Goal: Task Accomplishment & Management: Use online tool/utility

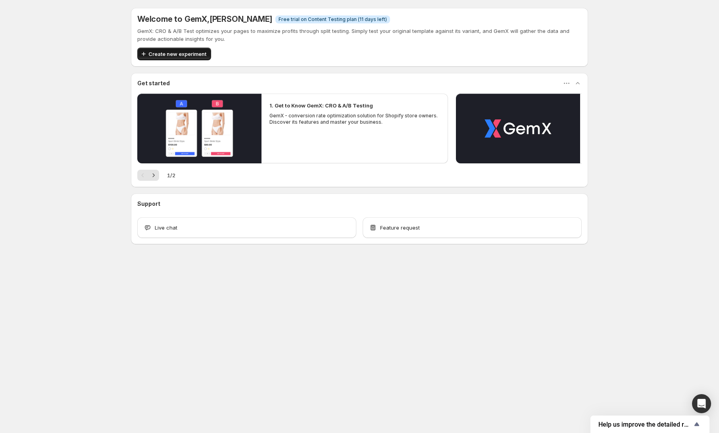
click at [167, 54] on span "Create new experiment" at bounding box center [177, 54] width 58 height 8
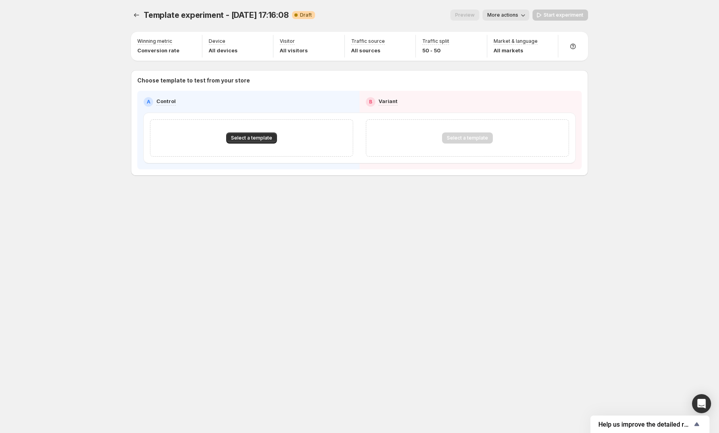
click at [514, 15] on span "More actions" at bounding box center [502, 15] width 31 height 6
click at [514, 42] on span "Rename" at bounding box center [510, 45] width 20 height 6
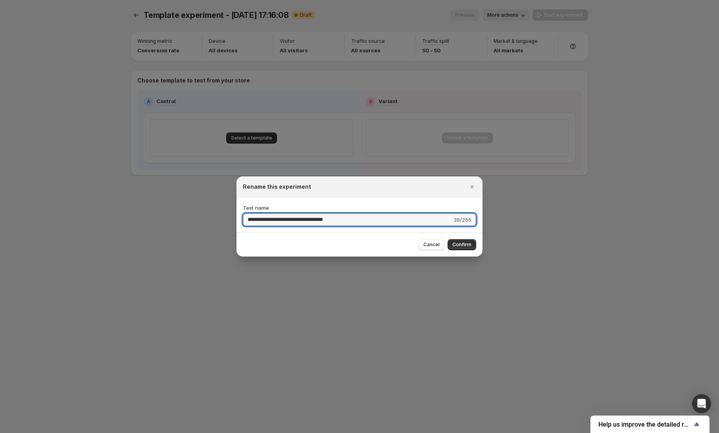
drag, startPoint x: 338, startPoint y: 219, endPoint x: 220, endPoint y: 217, distance: 118.2
click at [220, 433] on div "**********" at bounding box center [359, 433] width 719 height 0
type input "**********"
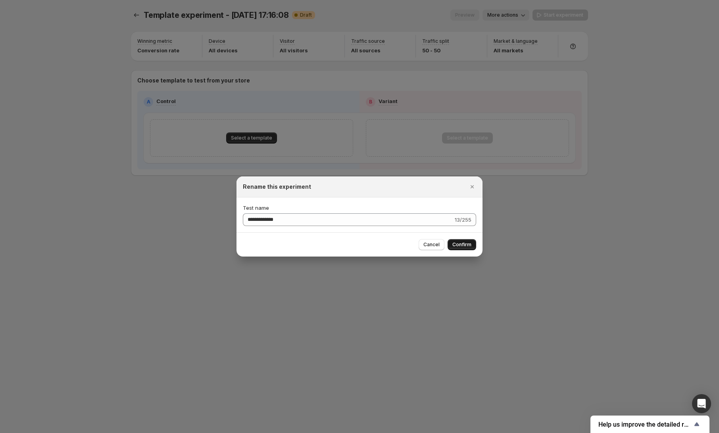
click at [459, 247] on span "Confirm" at bounding box center [461, 245] width 19 height 6
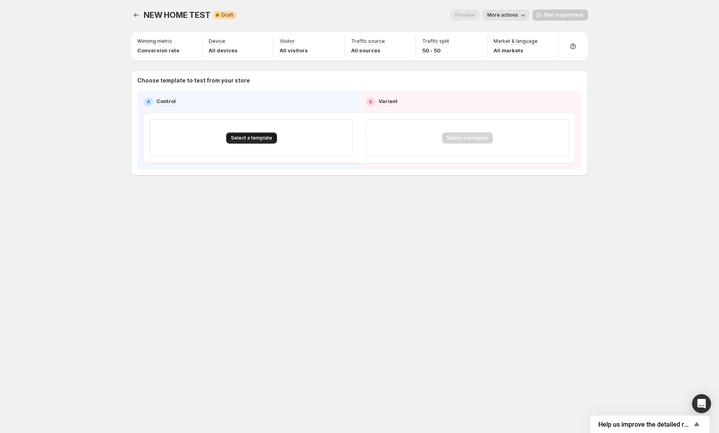
click at [259, 139] on span "Select a template" at bounding box center [251, 138] width 41 height 6
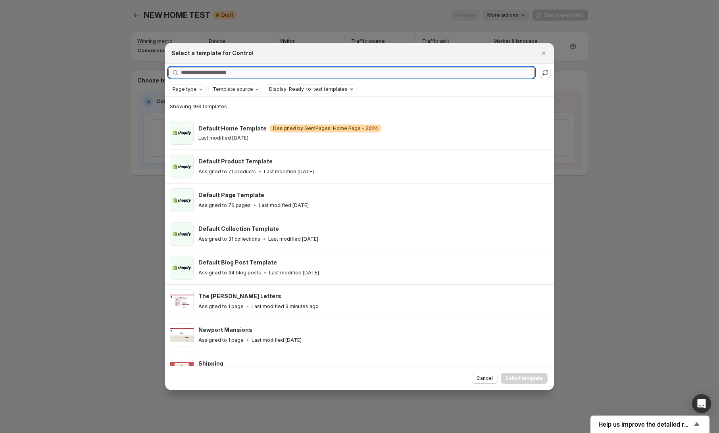
click at [246, 72] on input "Searching all templates" at bounding box center [358, 72] width 354 height 11
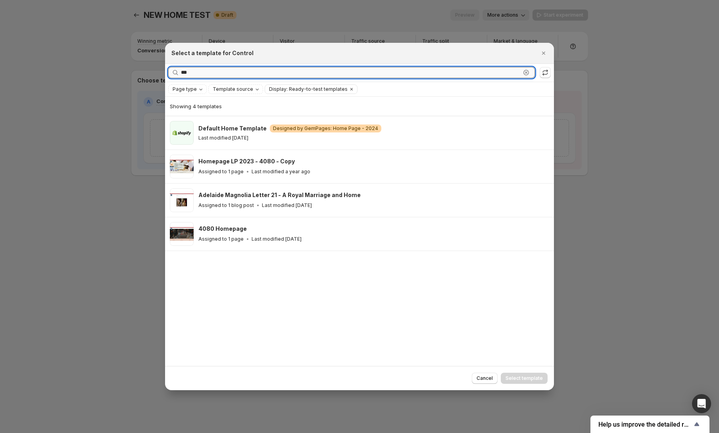
type input "****"
click at [204, 72] on input "****" at bounding box center [351, 72] width 340 height 11
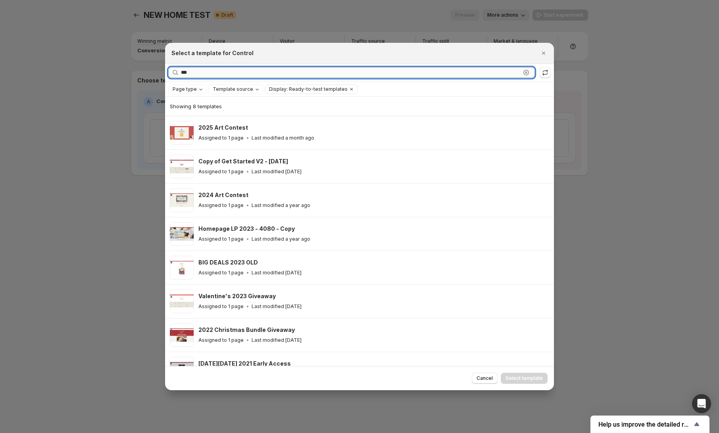
type input "****"
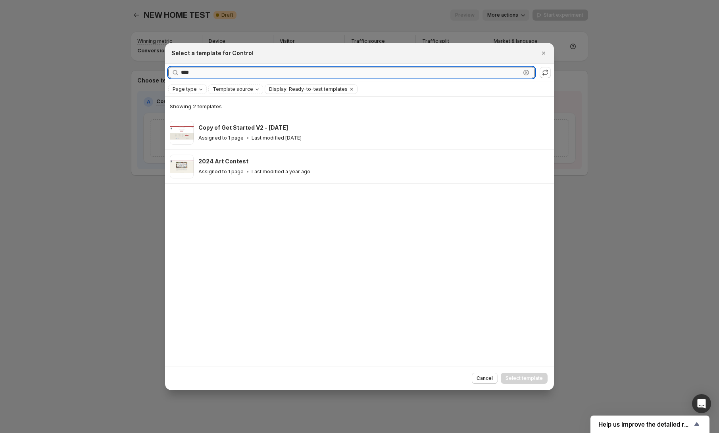
click at [205, 72] on input "****" at bounding box center [351, 72] width 340 height 11
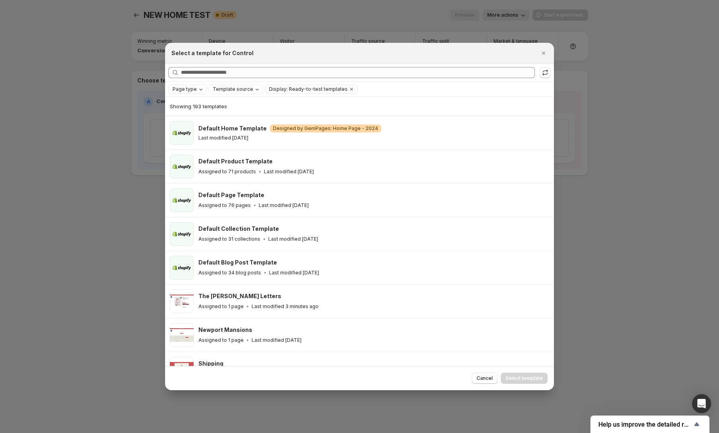
click at [196, 90] on div "Page type" at bounding box center [188, 89] width 33 height 8
click at [202, 115] on span "Home page" at bounding box center [197, 114] width 29 height 6
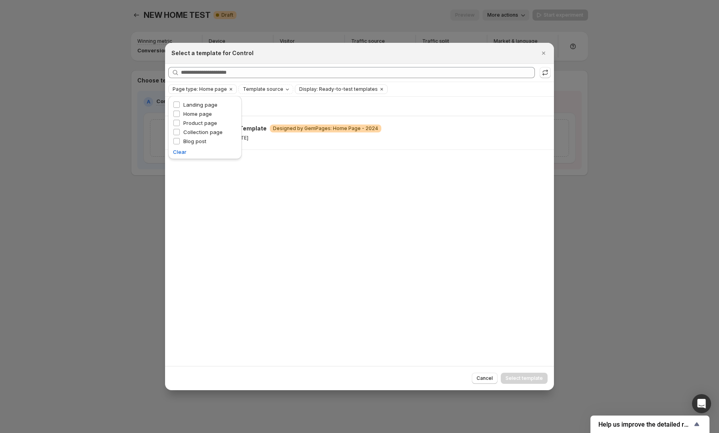
click at [390, 104] on div "Showing 1 template" at bounding box center [359, 106] width 379 height 8
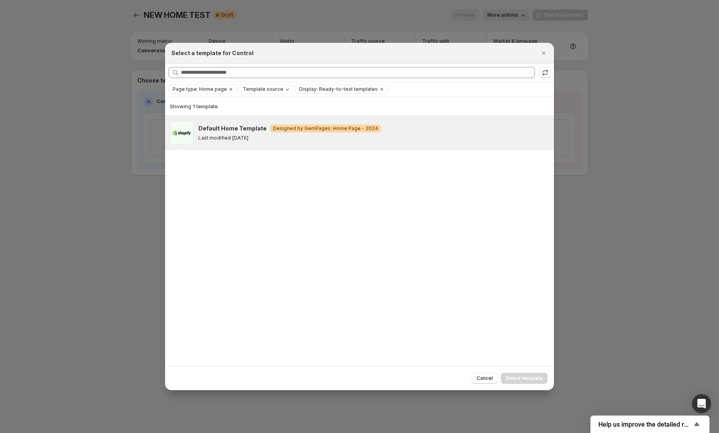
click at [384, 136] on div "Last modified [DATE]" at bounding box center [372, 138] width 348 height 6
click at [534, 378] on span "Select template" at bounding box center [523, 378] width 37 height 6
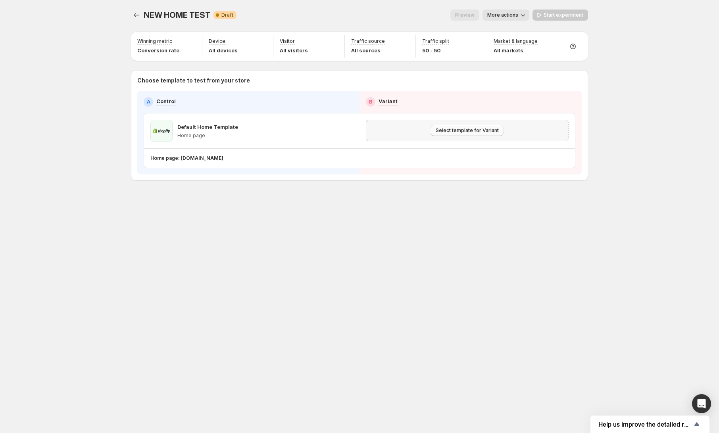
click at [483, 131] on span "Select template for Variant" at bounding box center [466, 130] width 63 height 6
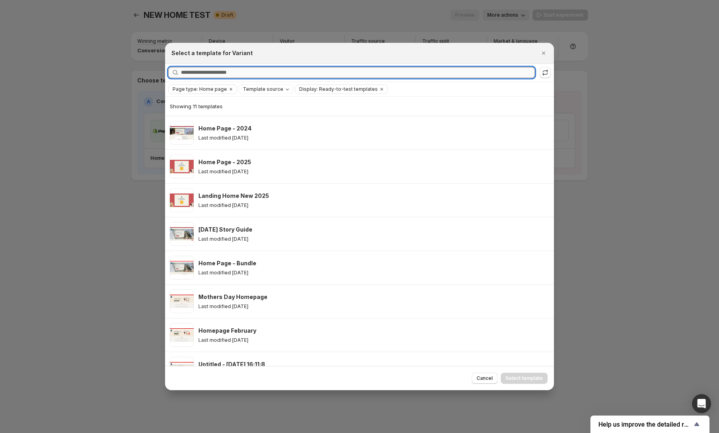
click at [267, 72] on input "Searching all templates" at bounding box center [358, 72] width 354 height 11
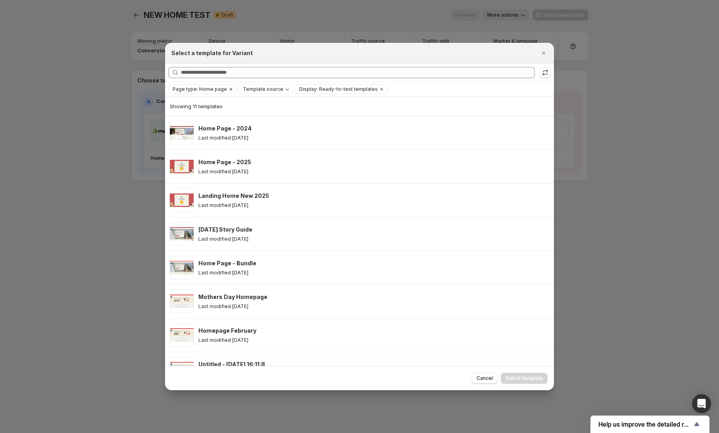
click at [229, 88] on icon "Clear" at bounding box center [231, 89] width 6 height 6
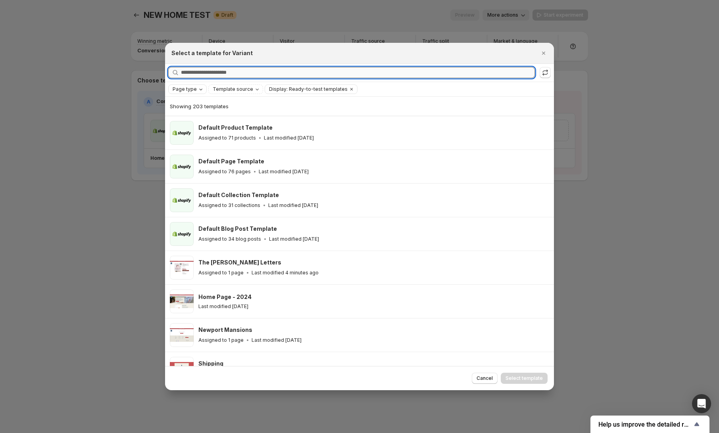
click at [234, 71] on input "Searching all templates" at bounding box center [358, 72] width 354 height 11
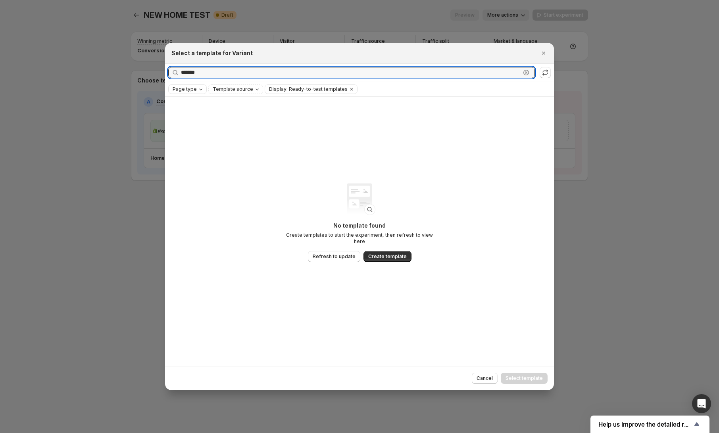
type input "*******"
drag, startPoint x: 526, startPoint y: 73, endPoint x: 517, endPoint y: 67, distance: 11.2
click at [526, 73] on icon ":ro:" at bounding box center [526, 73] width 8 height 8
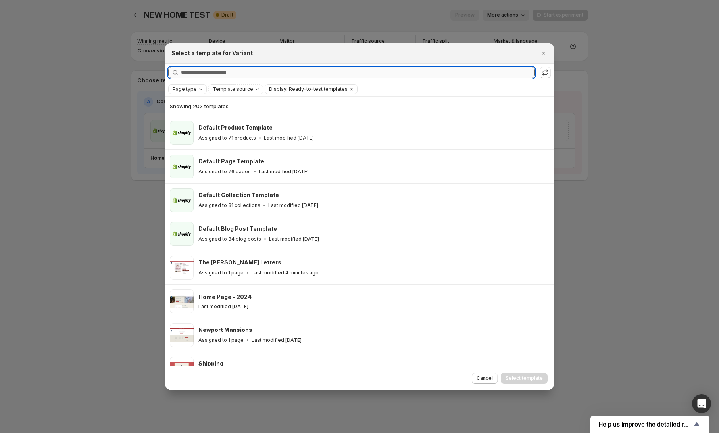
click at [224, 74] on input "Searching all templates" at bounding box center [358, 72] width 354 height 11
paste input "**********"
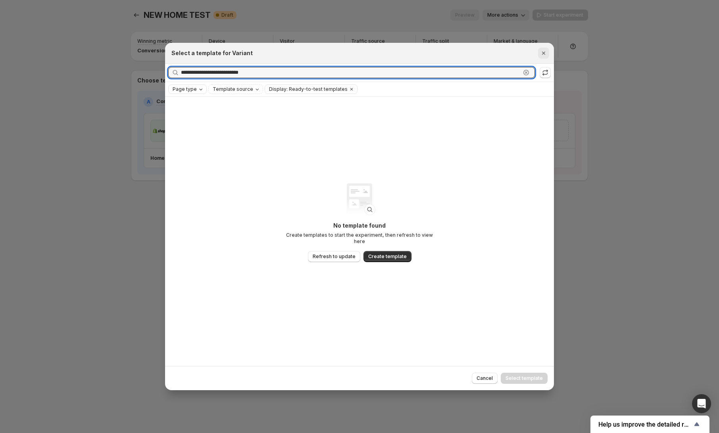
type input "**********"
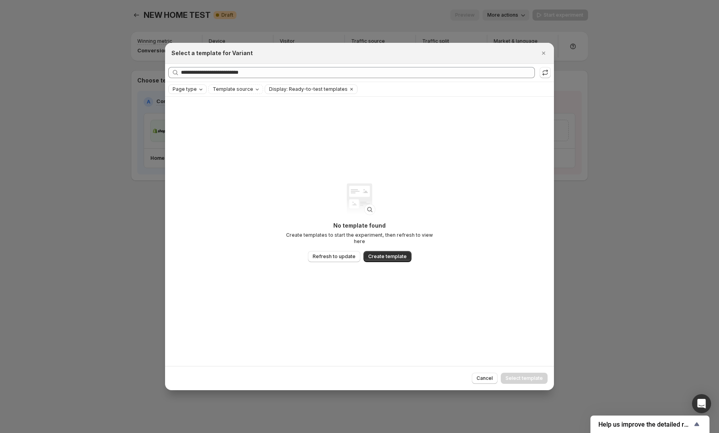
drag, startPoint x: 543, startPoint y: 52, endPoint x: 537, endPoint y: 58, distance: 7.3
click at [543, 52] on icon "Close" at bounding box center [543, 53] width 3 height 3
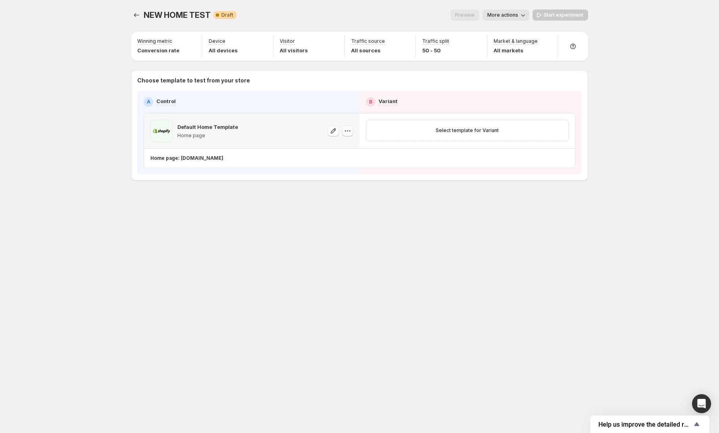
click at [350, 132] on icon "button" at bounding box center [347, 131] width 8 height 8
click at [334, 131] on icon "button" at bounding box center [333, 131] width 8 height 8
click at [229, 128] on p "Default Home Template" at bounding box center [207, 127] width 61 height 8
click at [334, 128] on icon "button" at bounding box center [333, 131] width 8 height 8
click at [348, 133] on icon "button" at bounding box center [347, 131] width 8 height 8
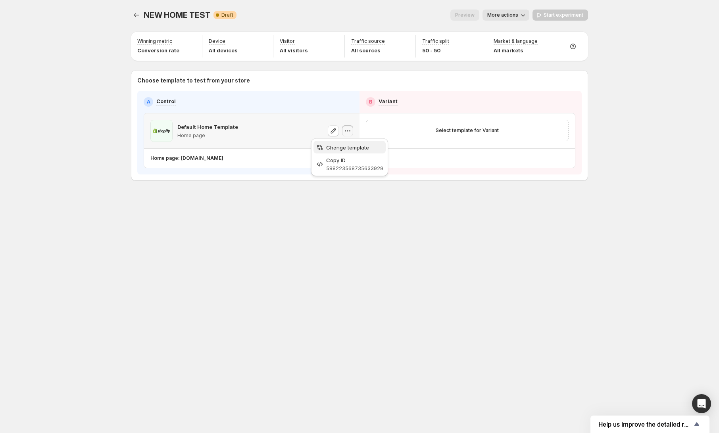
click at [355, 147] on span "Change template" at bounding box center [347, 147] width 43 height 6
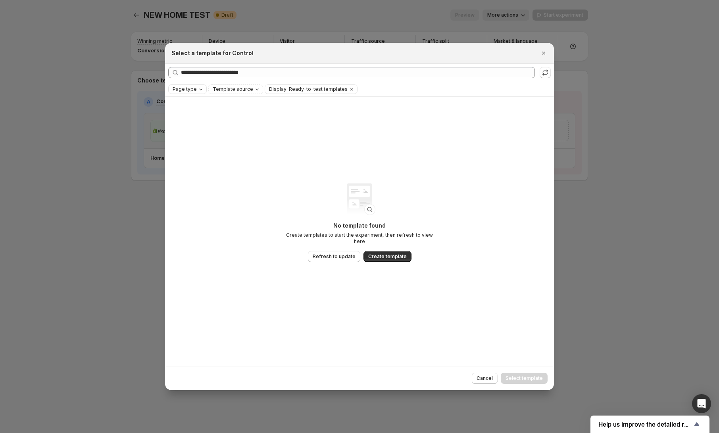
click at [193, 89] on span "Page type" at bounding box center [185, 89] width 24 height 6
click at [198, 112] on span "Home page" at bounding box center [197, 114] width 29 height 6
click at [430, 118] on div "No template found Create templates to start the experiment, then refresh to vie…" at bounding box center [359, 232] width 389 height 270
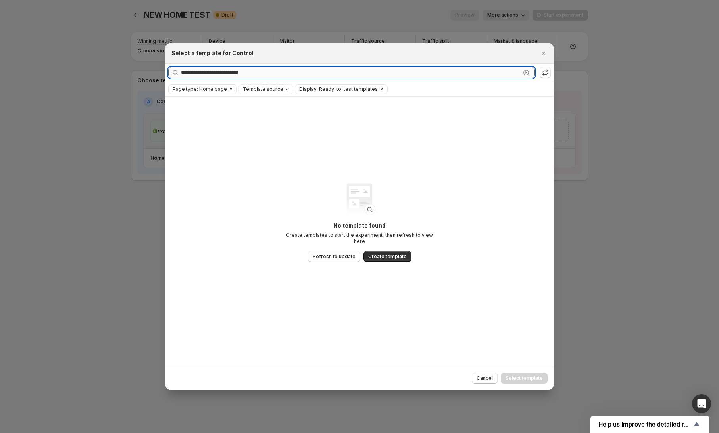
click at [286, 71] on input "**********" at bounding box center [351, 72] width 340 height 11
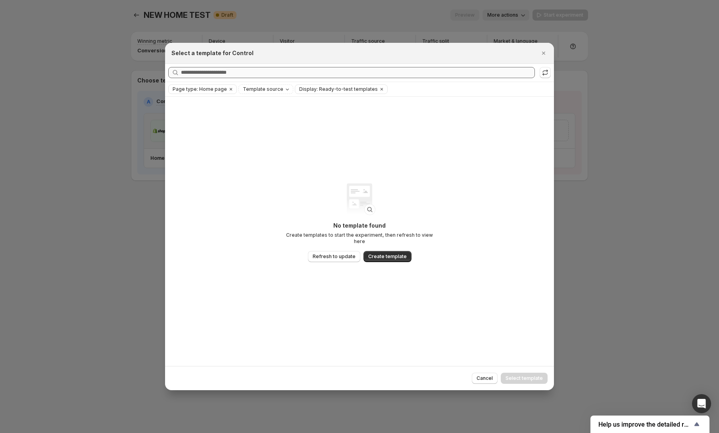
drag, startPoint x: 412, startPoint y: 50, endPoint x: 414, endPoint y: 74, distance: 23.9
click at [412, 50] on div "Select a template for Control" at bounding box center [352, 53] width 362 height 8
click at [547, 73] on icon ":ro:" at bounding box center [545, 73] width 8 height 8
click at [332, 253] on span "Refresh to update" at bounding box center [334, 256] width 43 height 6
click at [378, 89] on button "Clear" at bounding box center [382, 89] width 8 height 9
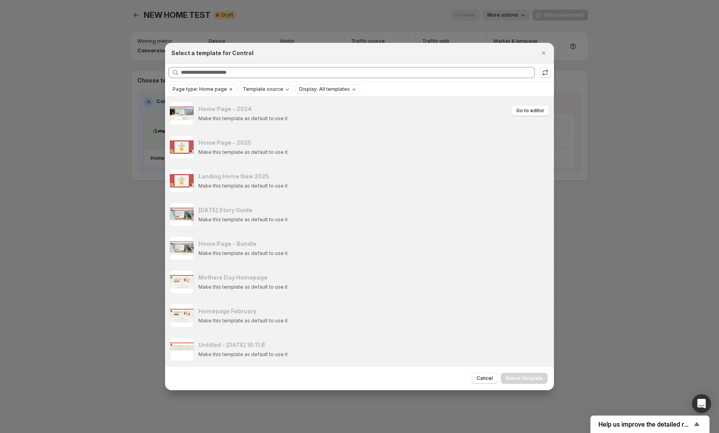
click at [189, 114] on span ":ro:" at bounding box center [182, 114] width 24 height 24
click at [488, 376] on span "Cancel" at bounding box center [484, 378] width 16 height 6
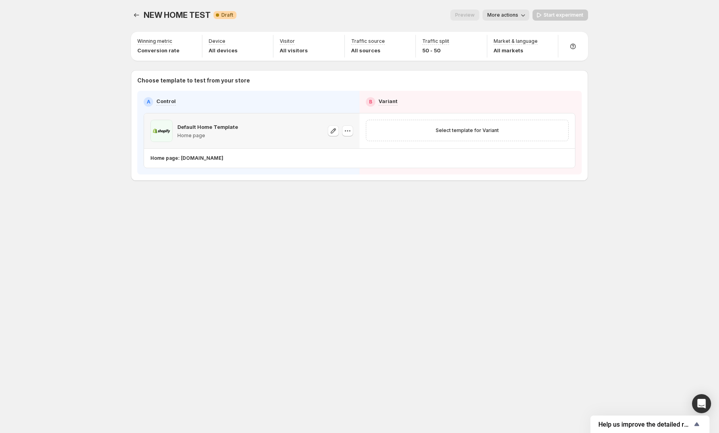
click at [527, 19] on button "More actions" at bounding box center [505, 15] width 47 height 11
click at [511, 58] on span "Copy live page link" at bounding box center [523, 59] width 47 height 6
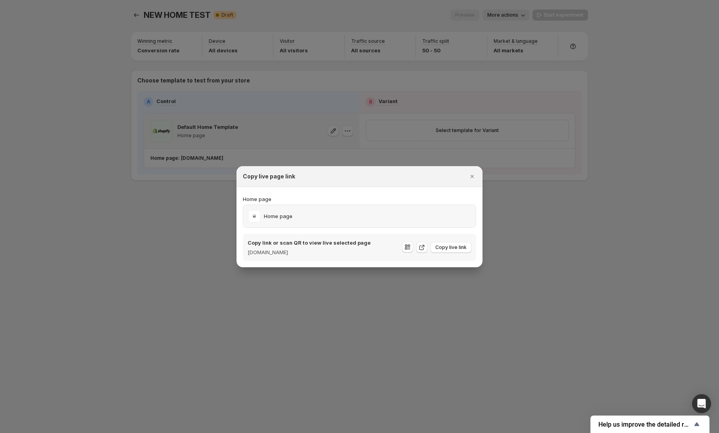
click at [292, 215] on div "Home page" at bounding box center [359, 216] width 223 height 13
click at [274, 213] on p "Home page" at bounding box center [278, 216] width 29 height 8
click at [253, 222] on span ":r3u:" at bounding box center [254, 216] width 13 height 13
click at [473, 175] on icon "Close" at bounding box center [472, 177] width 8 height 8
